Goal: Task Accomplishment & Management: Use online tool/utility

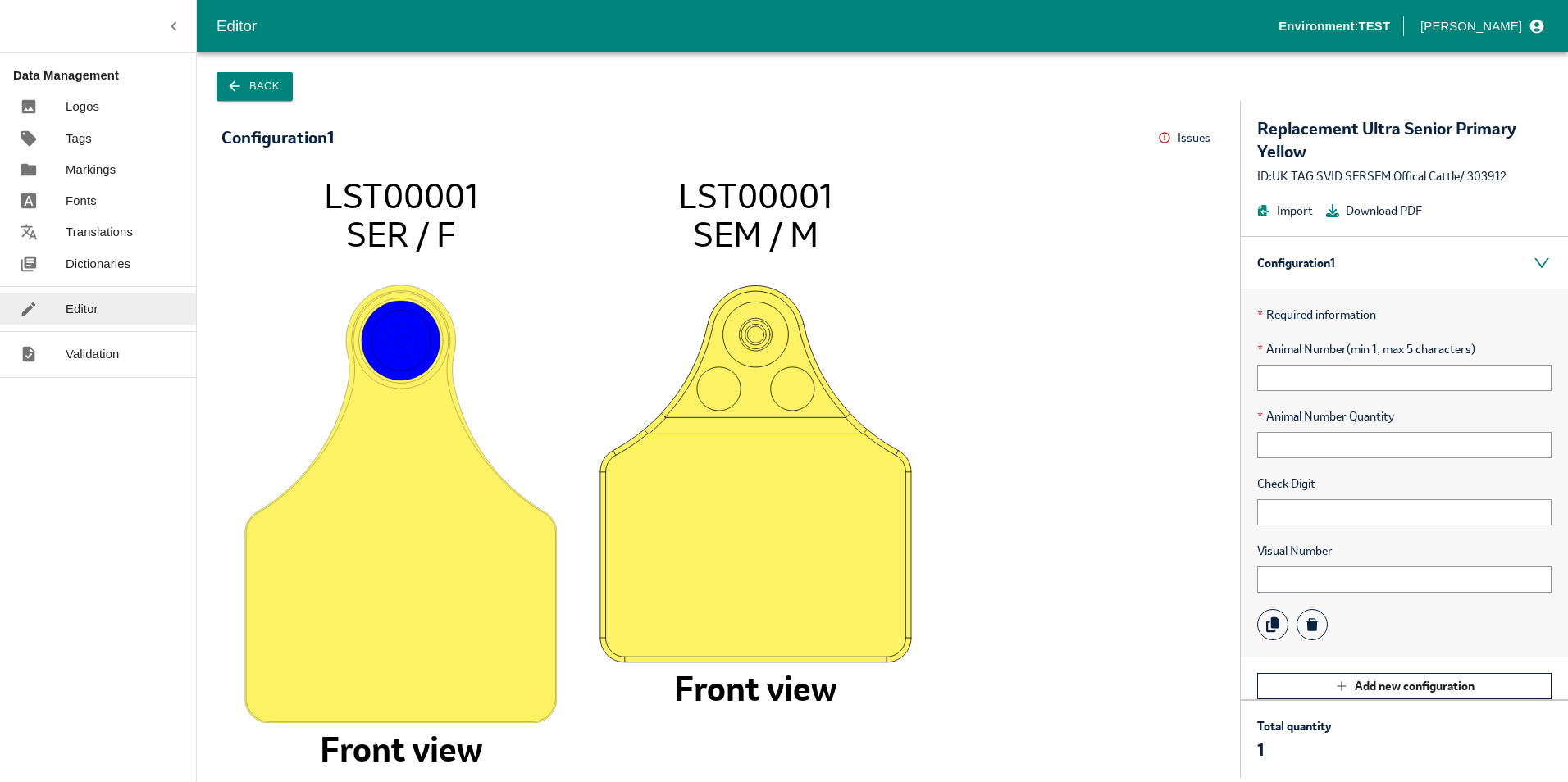
drag, startPoint x: 481, startPoint y: 194, endPoint x: 305, endPoint y: 194, distance: 176.0
click at [305, 194] on icon "LST00001 SER / F Front view LST00001 SEM / M Front view" at bounding box center [718, 469] width 961 height 586
drag, startPoint x: 305, startPoint y: 194, endPoint x: 347, endPoint y: 196, distance: 42.0
click at [347, 196] on tspan "LST00001" at bounding box center [400, 196] width 154 height 44
click at [325, 192] on tspan "LST00001" at bounding box center [400, 196] width 154 height 44
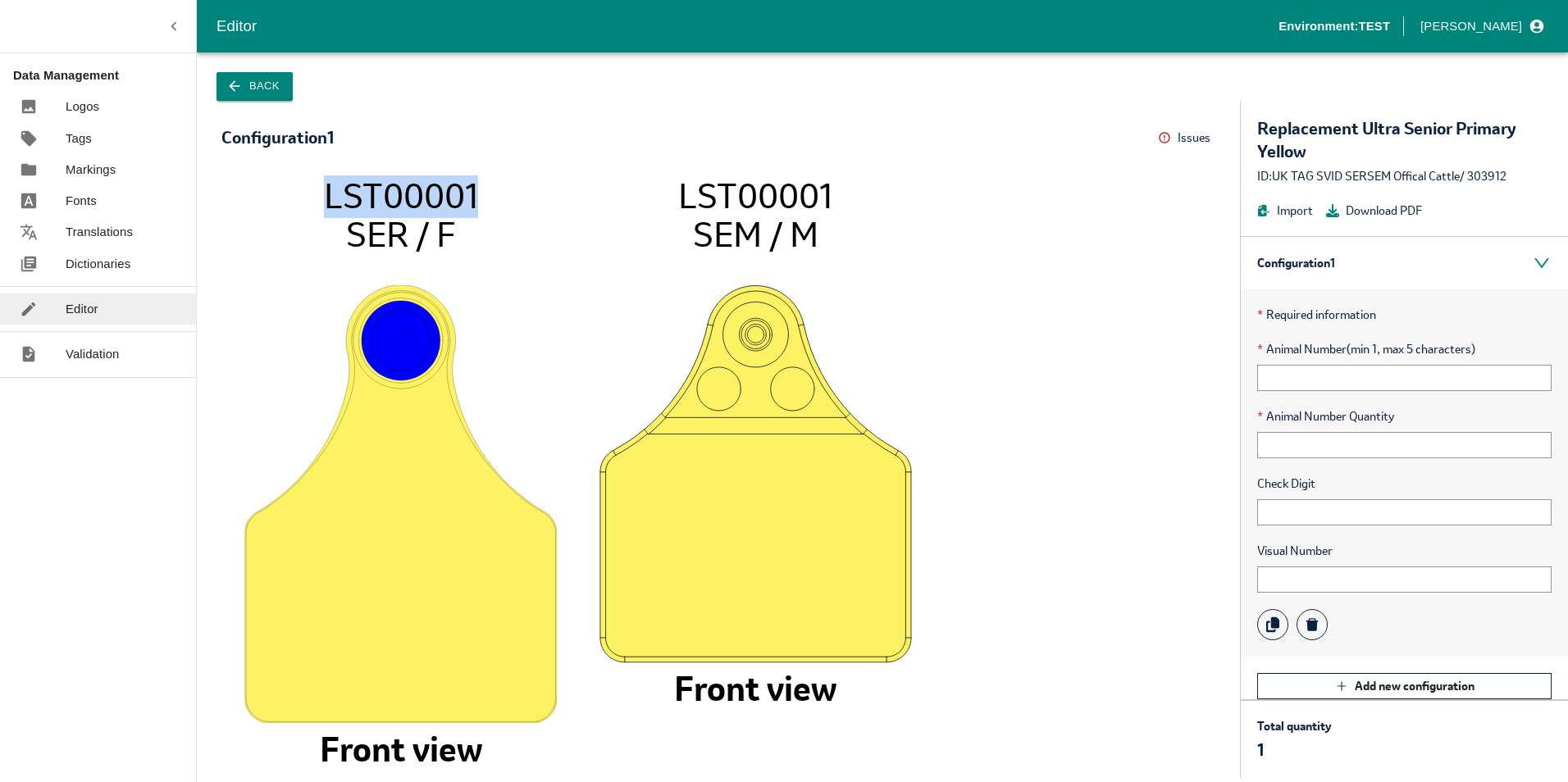
click at [267, 96] on button "Back" at bounding box center [255, 86] width 77 height 29
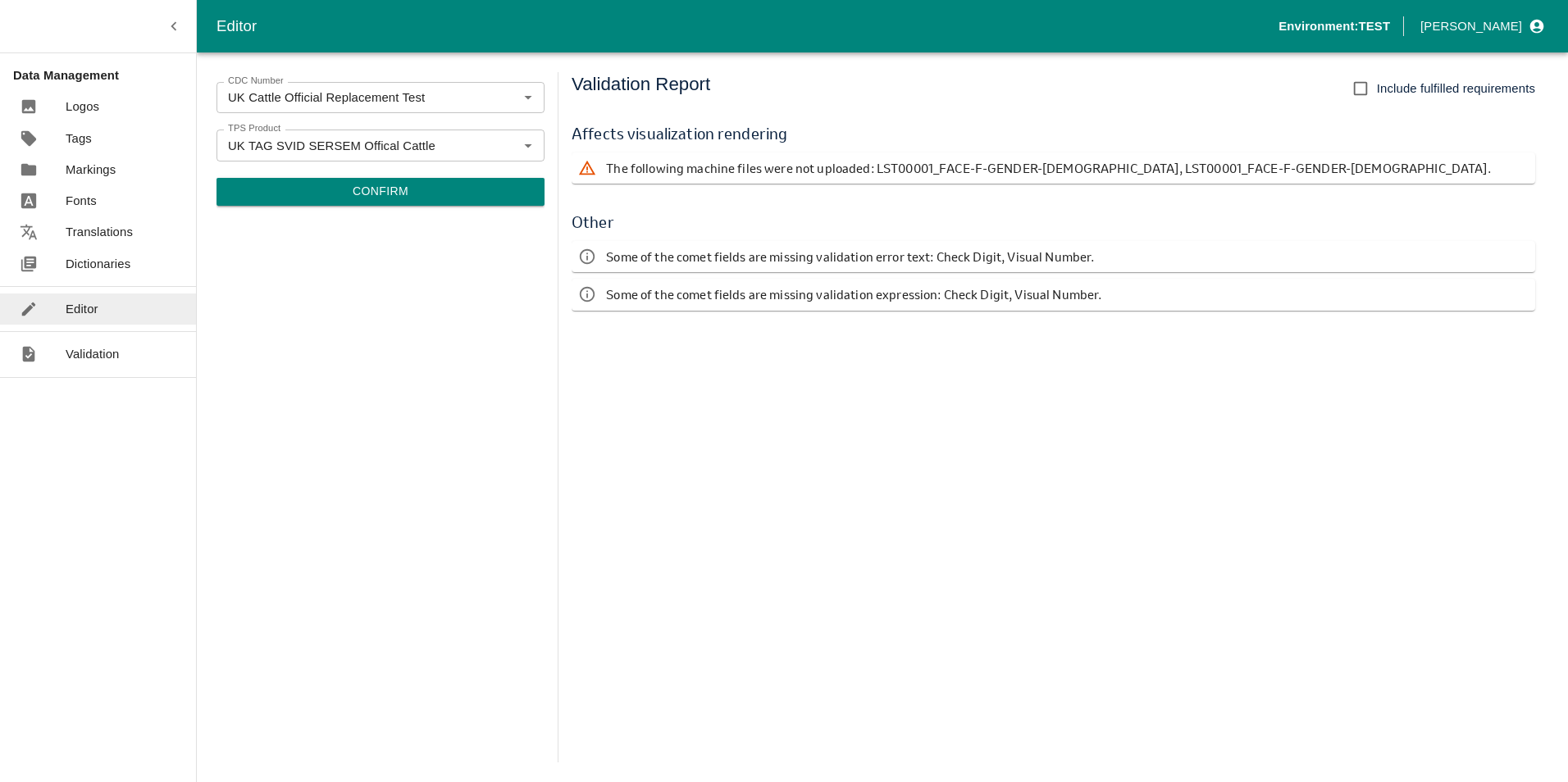
drag, startPoint x: 171, startPoint y: 22, endPoint x: 178, endPoint y: 26, distance: 8.1
click at [172, 22] on icon "button" at bounding box center [173, 26] width 18 height 18
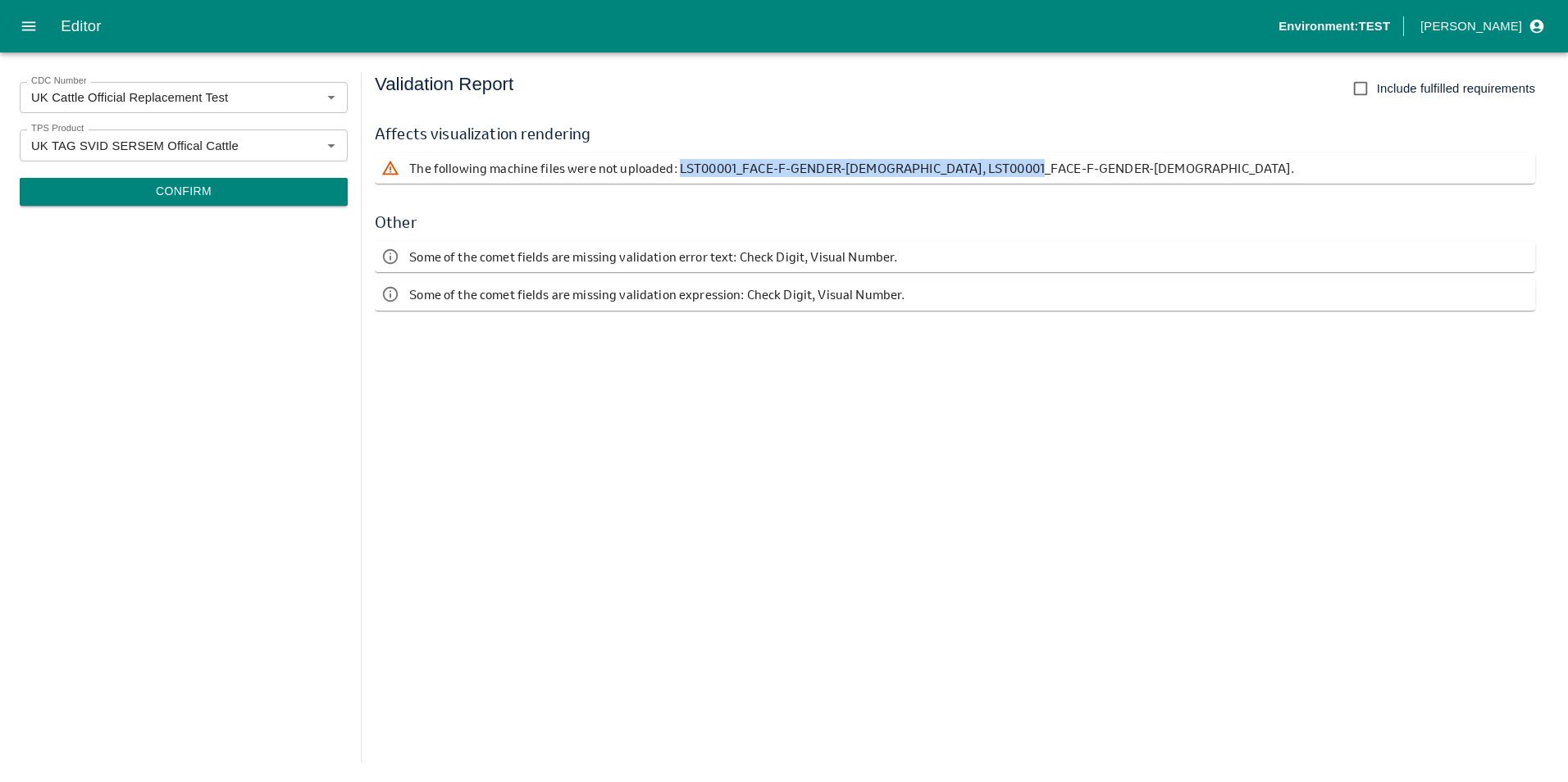
drag, startPoint x: 676, startPoint y: 167, endPoint x: 1044, endPoint y: 164, distance: 368.0
click at [1044, 164] on div "The following machine files were not uploaded: LST00001_FACE-F-GENDER-[DEMOGRAP…" at bounding box center [955, 168] width 1160 height 31
click at [777, 174] on p "The following machine files were not uploaded: LST00001_FACE-F-GENDER-[DEMOGRAP…" at bounding box center [851, 168] width 884 height 18
drag, startPoint x: 674, startPoint y: 164, endPoint x: 1084, endPoint y: 165, distance: 410.0
click at [1084, 165] on div "The following machine files were not uploaded: LST00001_FACE-F-GENDER-[DEMOGRAP…" at bounding box center [955, 168] width 1160 height 31
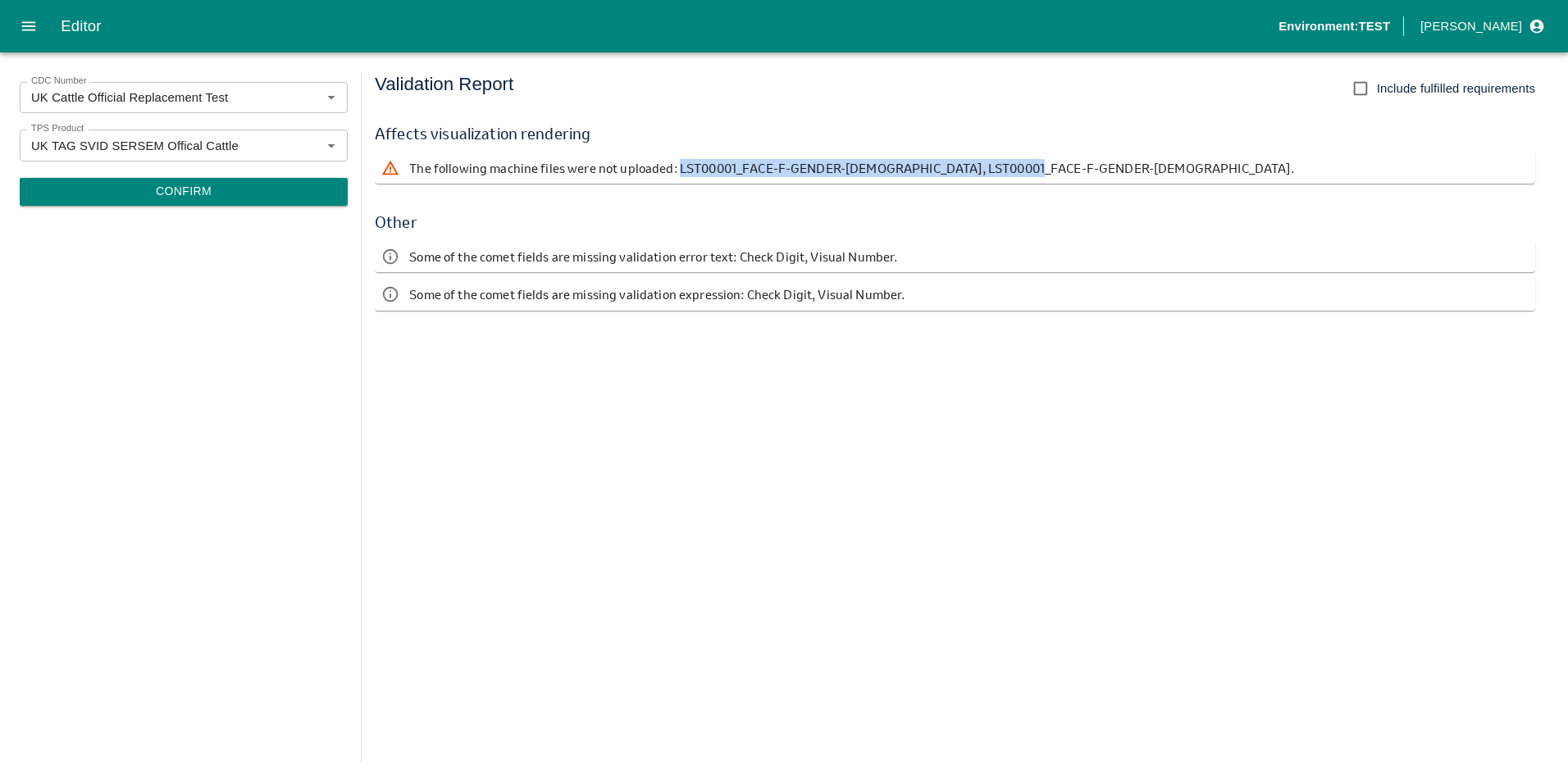
click at [696, 164] on p "The following machine files were not uploaded: LST00001_FACE-F-GENDER-[DEMOGRAP…" at bounding box center [851, 168] width 884 height 18
drag, startPoint x: 675, startPoint y: 164, endPoint x: 734, endPoint y: 170, distance: 59.3
click at [734, 170] on p "The following machine files were not uploaded: LST00001_FACE-F-GENDER-[DEMOGRAP…" at bounding box center [851, 168] width 884 height 18
